Goal: Transaction & Acquisition: Purchase product/service

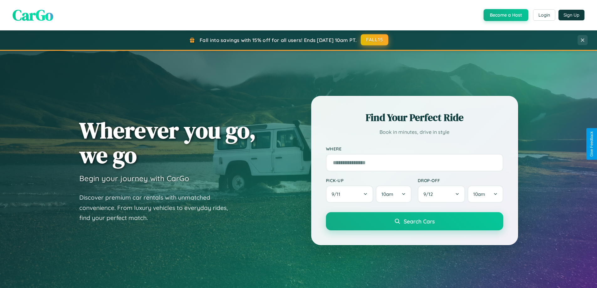
click at [375, 40] on button "FALL15" at bounding box center [375, 39] width 28 height 11
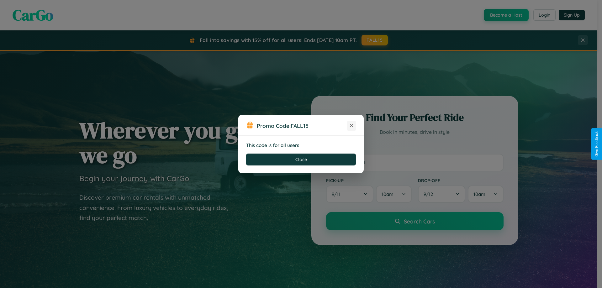
click at [351, 126] on icon at bounding box center [351, 125] width 6 height 6
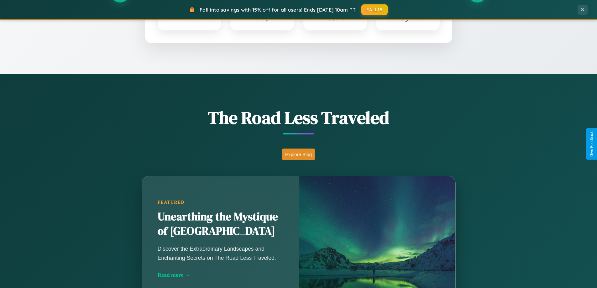
scroll to position [431, 0]
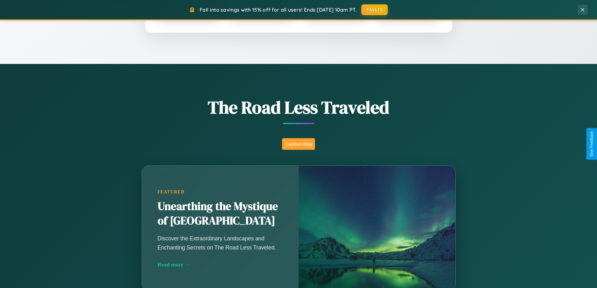
click at [298, 144] on button "Explore Blog" at bounding box center [298, 144] width 33 height 12
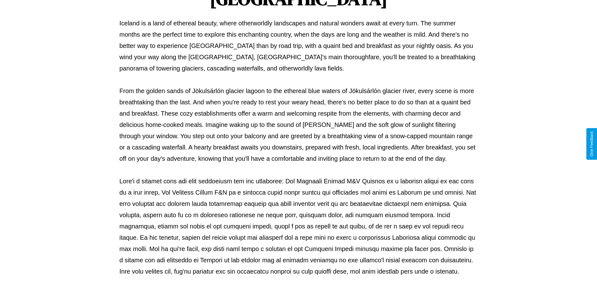
scroll to position [203, 0]
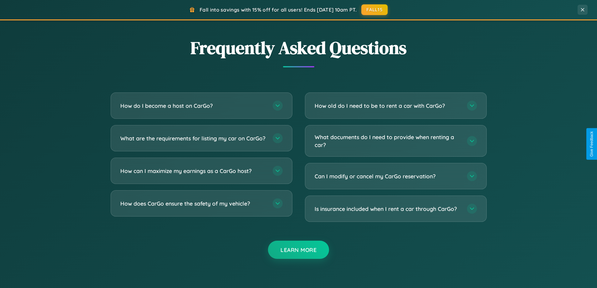
scroll to position [1206, 0]
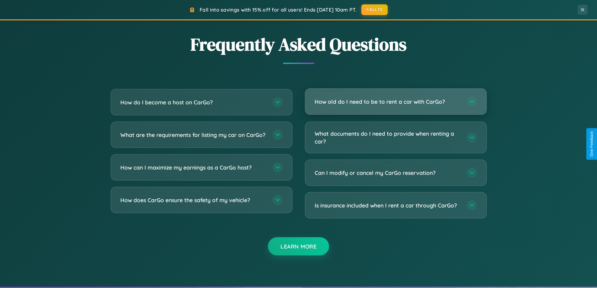
click at [395, 102] on h3 "How old do I need to be to rent a car with CarGo?" at bounding box center [388, 102] width 146 height 8
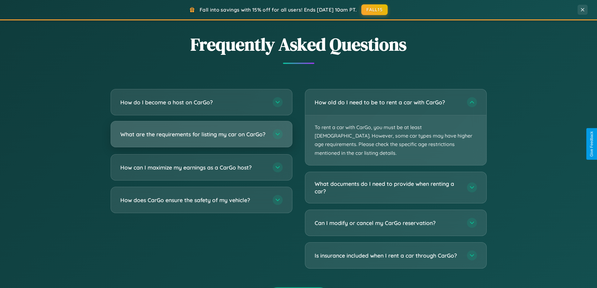
click at [201, 137] on h3 "What are the requirements for listing my car on CarGo?" at bounding box center [193, 134] width 146 height 8
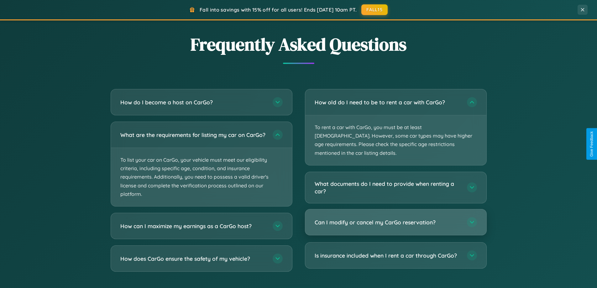
click at [395, 218] on h3 "Can I modify or cancel my CarGo reservation?" at bounding box center [388, 222] width 146 height 8
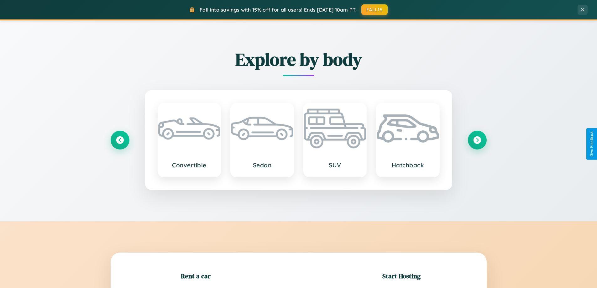
scroll to position [270, 0]
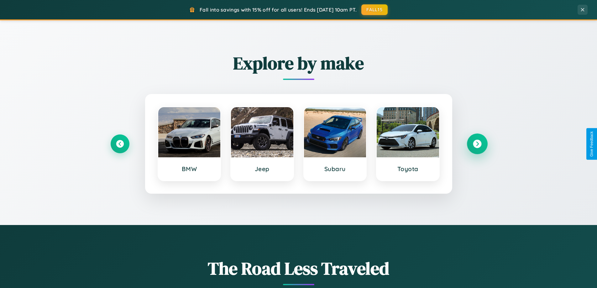
click at [477, 144] on icon at bounding box center [477, 144] width 8 height 8
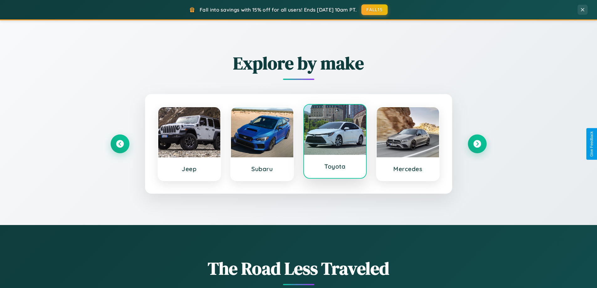
click at [335, 142] on div at bounding box center [335, 130] width 62 height 50
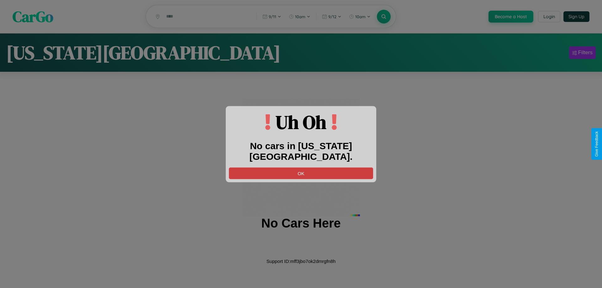
click at [301, 167] on button "OK" at bounding box center [301, 173] width 144 height 12
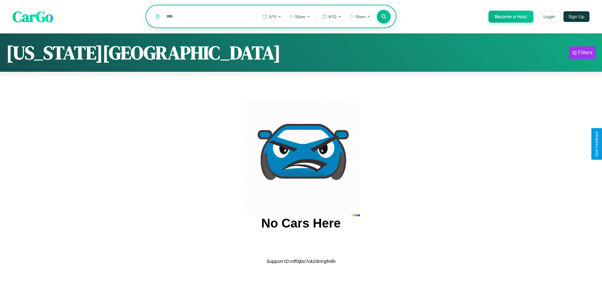
click at [206, 17] on input "text" at bounding box center [206, 16] width 87 height 11
type input "*********"
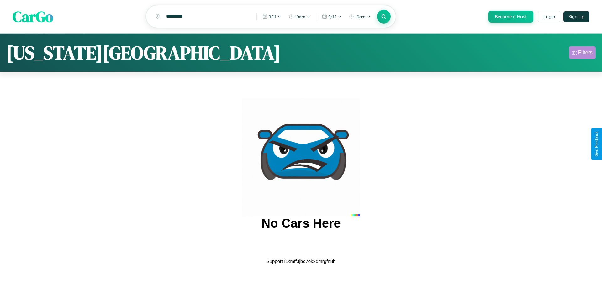
click at [582, 54] on div "Filters" at bounding box center [585, 53] width 14 height 6
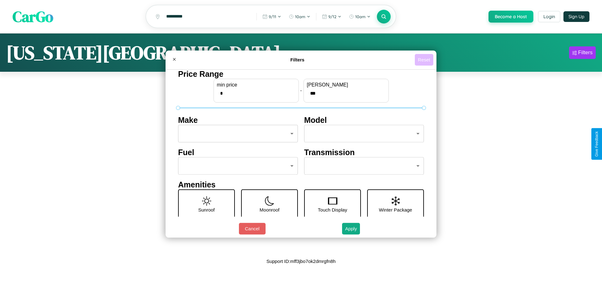
click at [424, 60] on button "Reset" at bounding box center [424, 60] width 18 height 12
